Goal: Learn about a topic

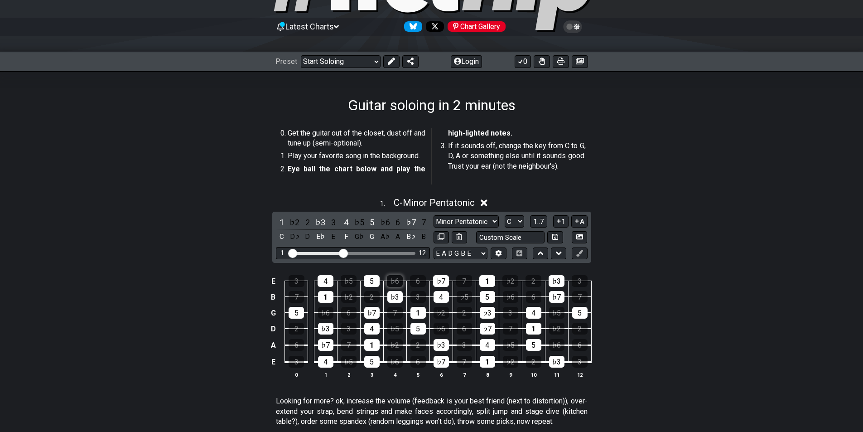
scroll to position [91, 0]
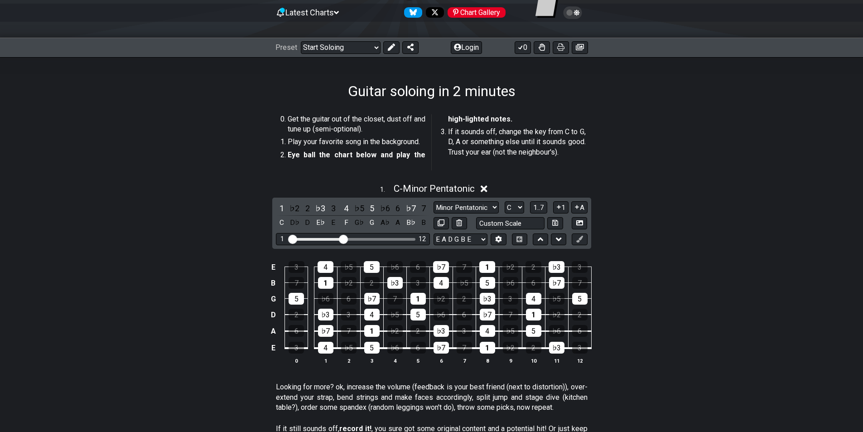
click at [342, 244] on div "1 12" at bounding box center [353, 239] width 154 height 12
drag, startPoint x: 346, startPoint y: 244, endPoint x: 365, endPoint y: 205, distance: 43.0
click at [400, 243] on div "1 12" at bounding box center [353, 239] width 154 height 12
click at [341, 238] on input "Visible fret range" at bounding box center [353, 238] width 129 height 0
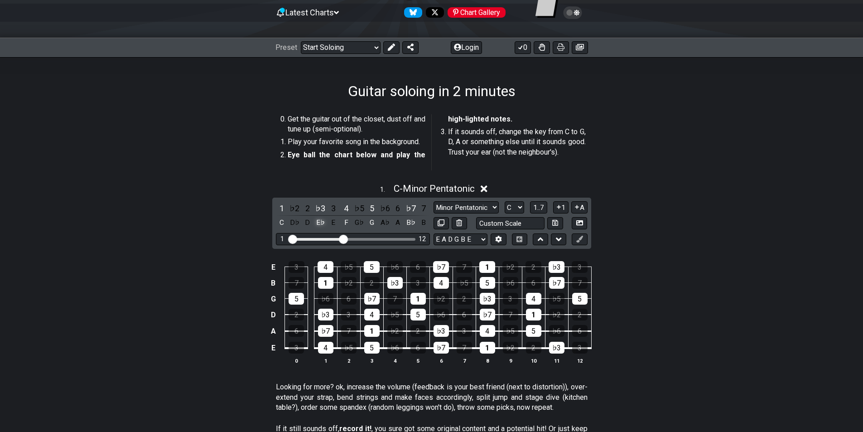
click at [316, 226] on div "E♭" at bounding box center [320, 223] width 12 height 12
click at [336, 225] on div "E" at bounding box center [334, 223] width 12 height 12
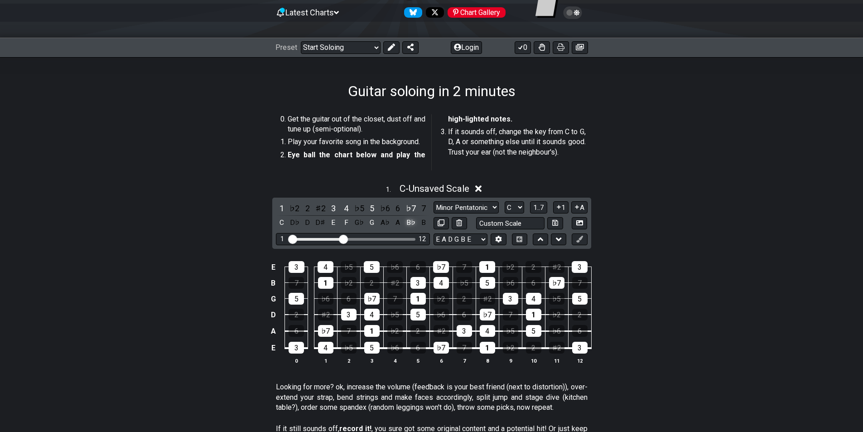
click at [409, 224] on div "B♭" at bounding box center [411, 223] width 12 height 12
click at [344, 227] on div "F" at bounding box center [346, 223] width 12 height 12
